Goal: Transaction & Acquisition: Download file/media

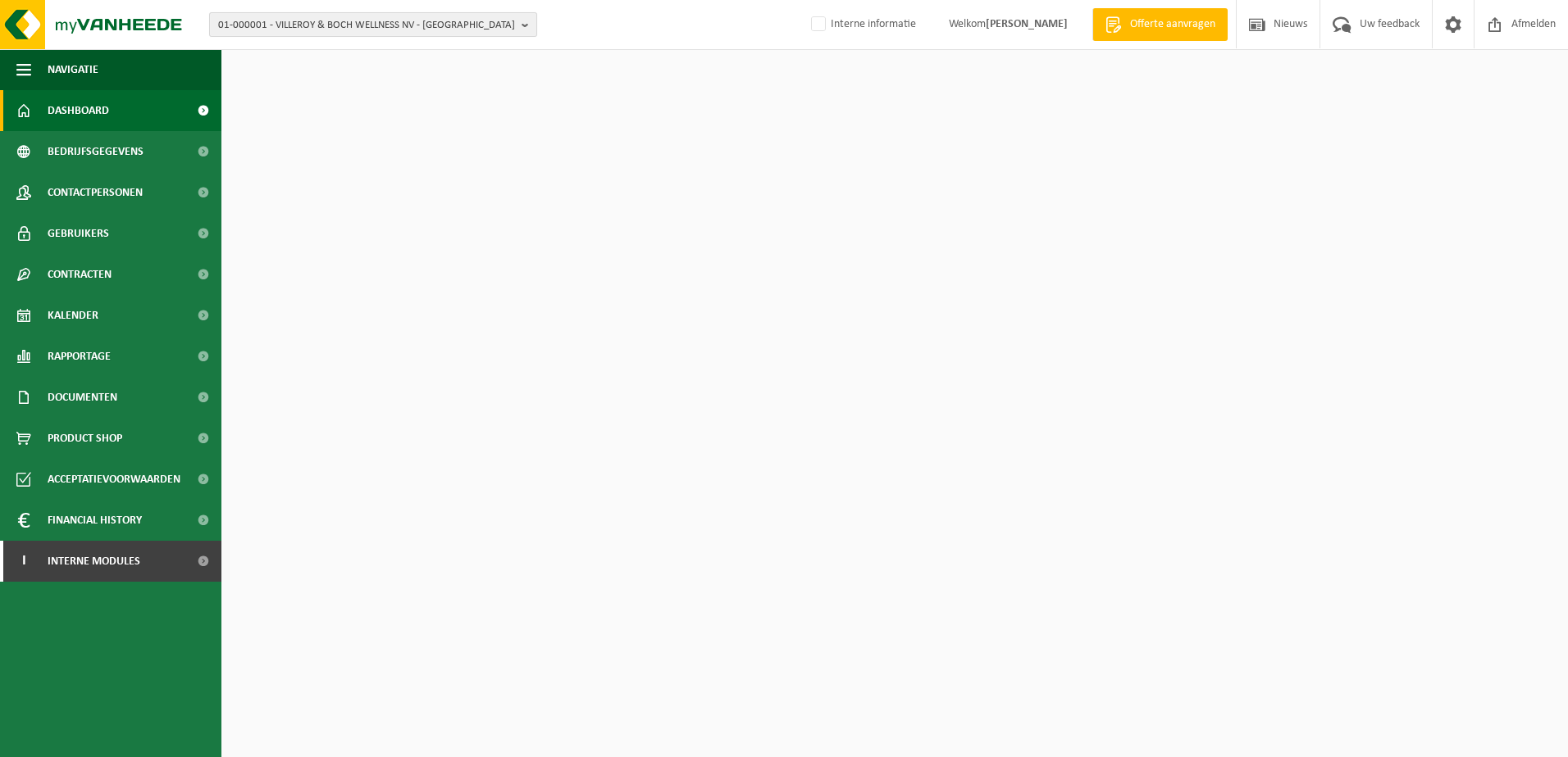
click at [386, 20] on span "01-000001 - VILLEROY & BOCH WELLNESS NV - [GEOGRAPHIC_DATA]" at bounding box center [367, 26] width 297 height 25
click at [366, 48] on input "text" at bounding box center [373, 51] width 320 height 20
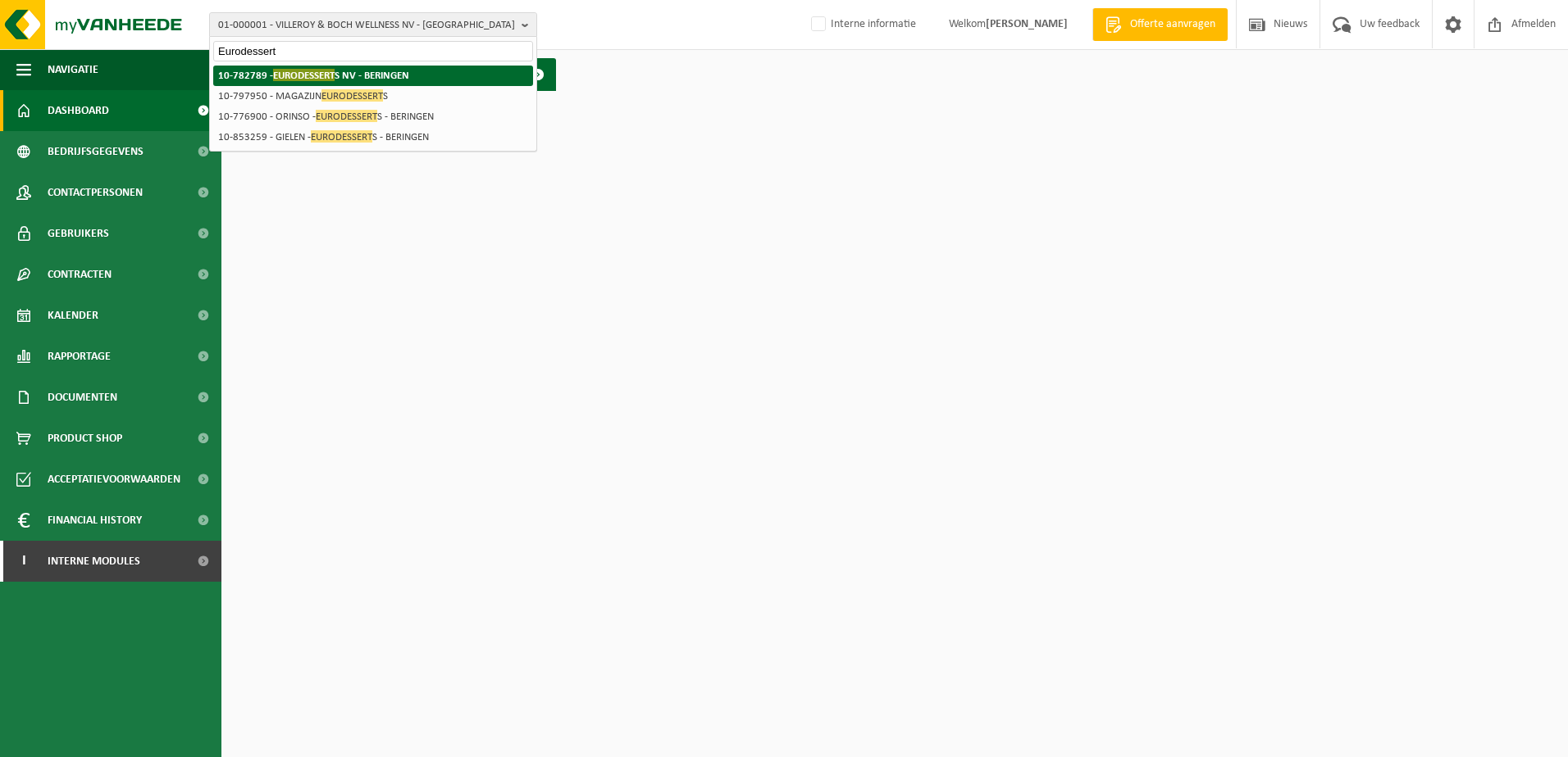
type input "Eurodessert"
click at [360, 75] on strong "10-782789 - EURODESSERT S NV - [GEOGRAPHIC_DATA]" at bounding box center [313, 75] width 191 height 12
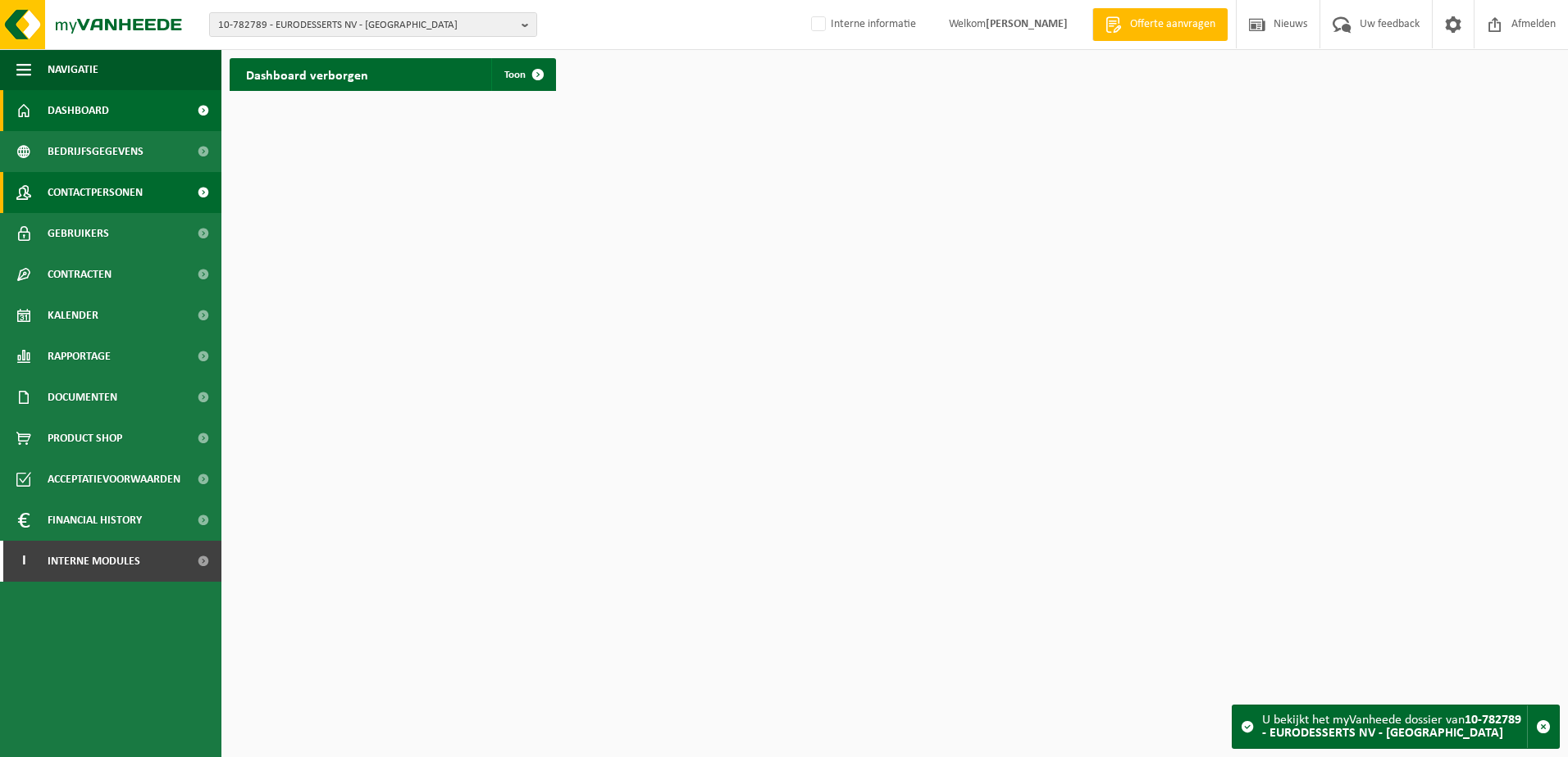
click at [107, 200] on span "Contactpersonen" at bounding box center [95, 193] width 95 height 41
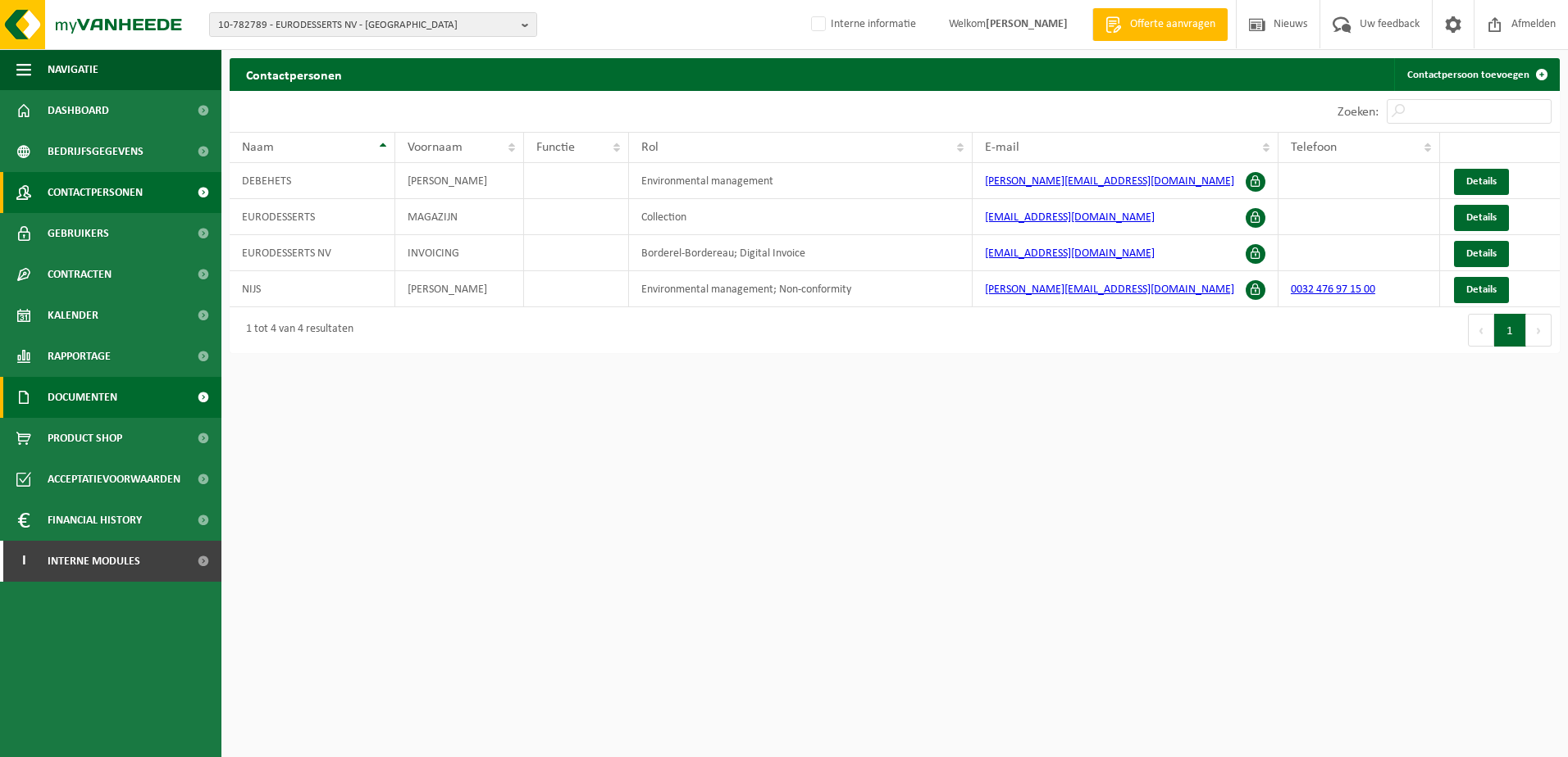
click at [80, 397] on span "Documenten" at bounding box center [83, 398] width 69 height 41
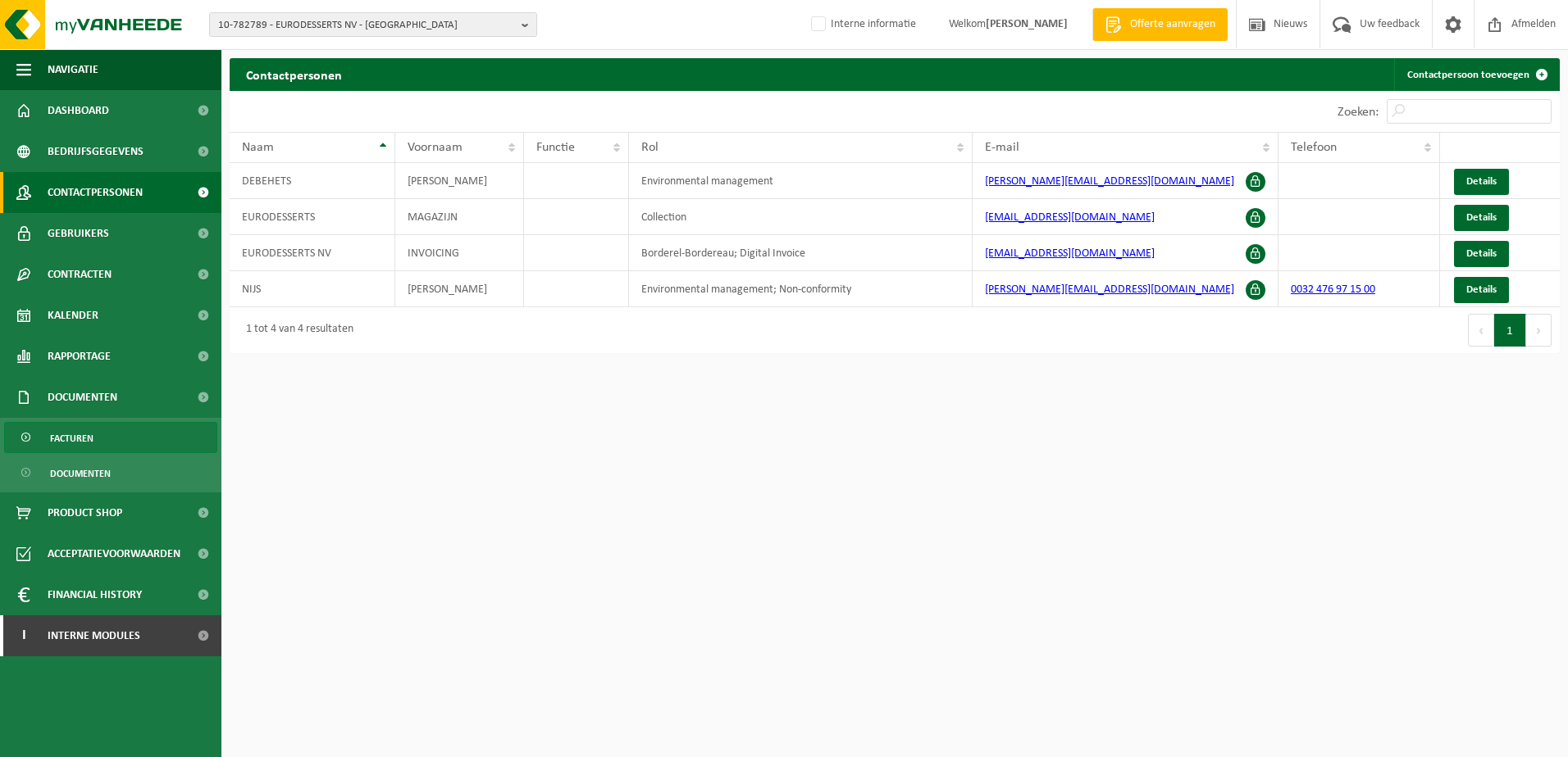
click at [84, 434] on span "Facturen" at bounding box center [71, 438] width 44 height 31
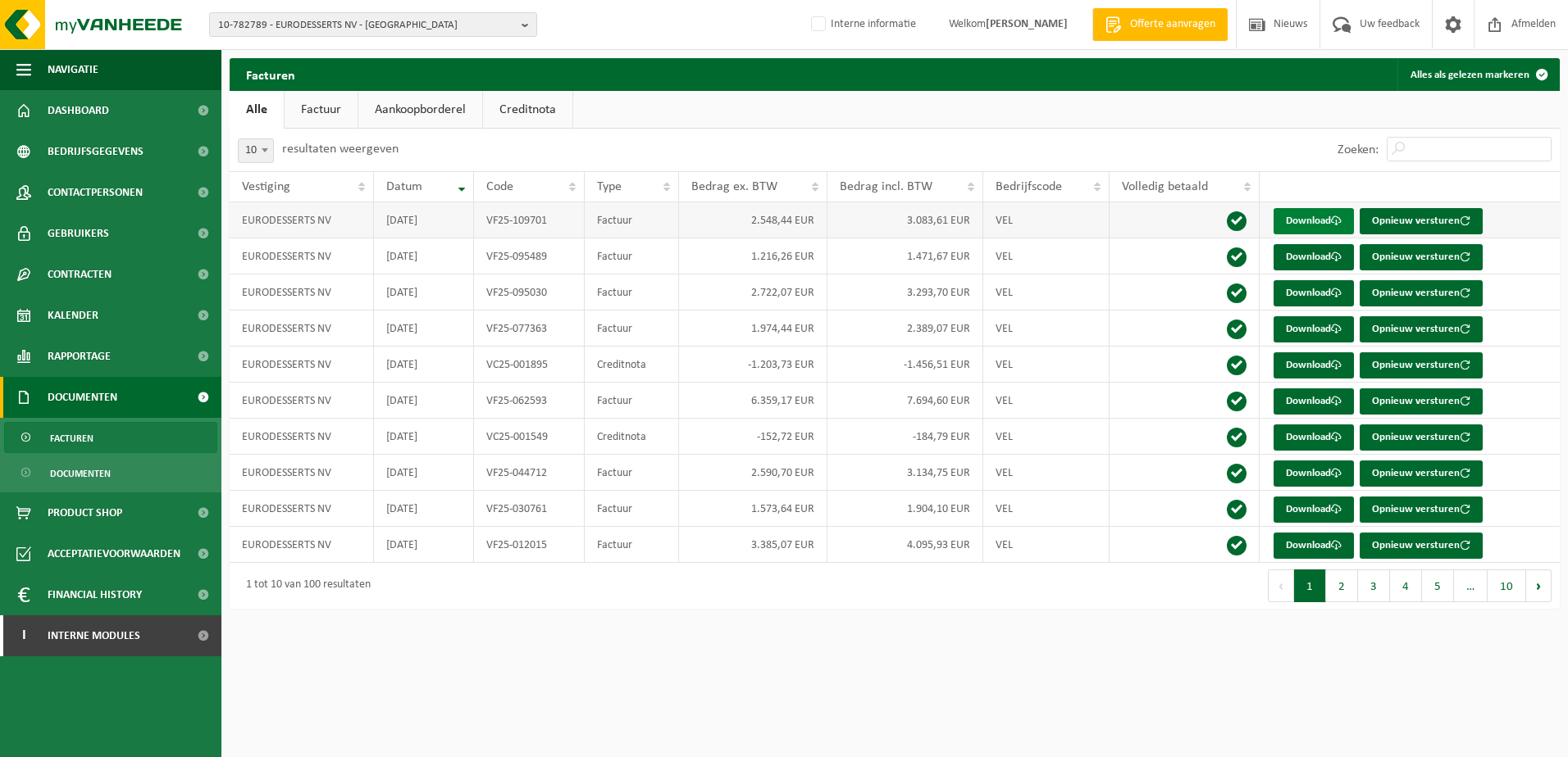
click at [1310, 218] on link "Download" at bounding box center [1313, 222] width 80 height 27
